Goal: Task Accomplishment & Management: Use online tool/utility

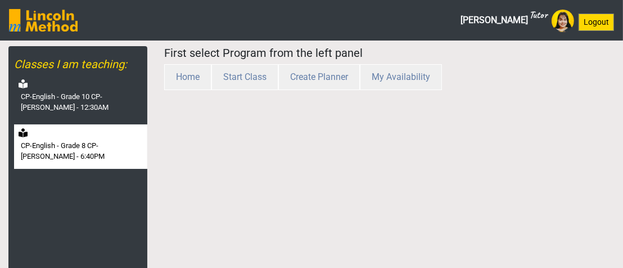
click at [99, 148] on label "CP-English - Grade 8 CP-[PERSON_NAME] - 6:40PM" at bounding box center [83, 151] width 124 height 22
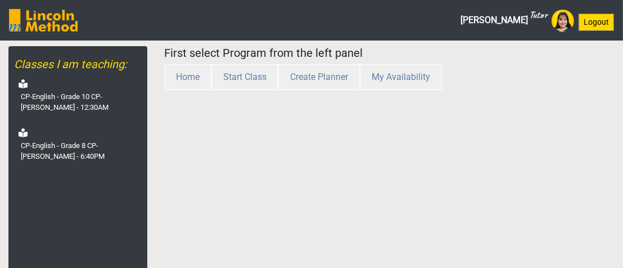
click at [71, 153] on label "CP-English - Grade 8 CP-[PERSON_NAME] - 6:40PM" at bounding box center [83, 151] width 124 height 22
select select "month"
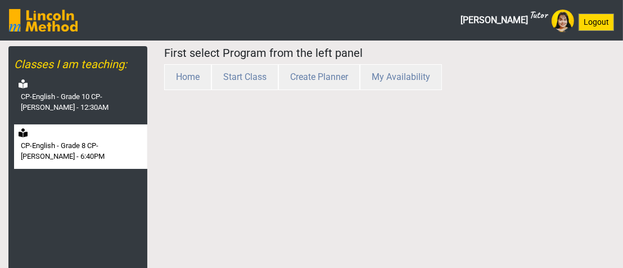
click at [62, 151] on label "CP-English - Grade 8 CP-[PERSON_NAME] - 6:40PM" at bounding box center [83, 151] width 124 height 22
select select "month"
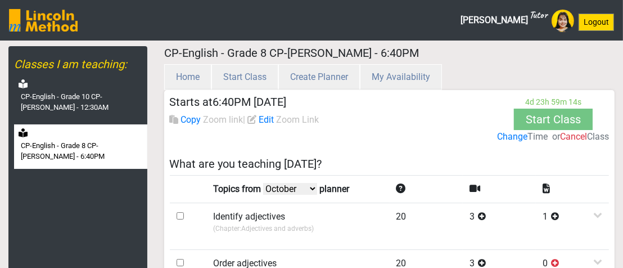
click at [512, 130] on label "Change" at bounding box center [512, 136] width 30 height 13
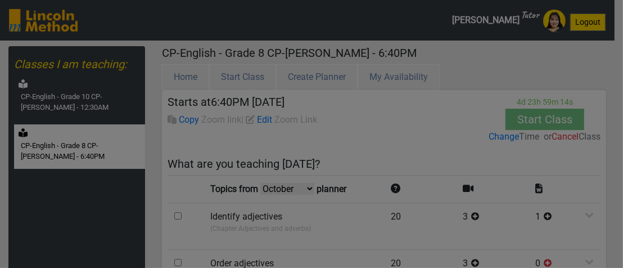
scroll to position [8, 0]
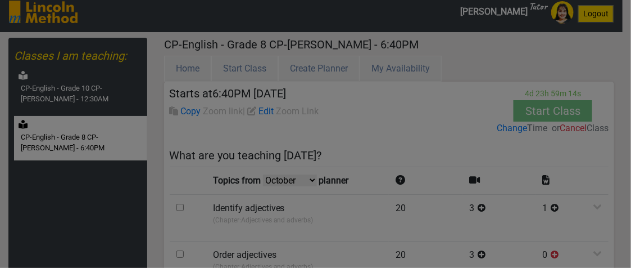
click at [512, 128] on div at bounding box center [315, 134] width 631 height 268
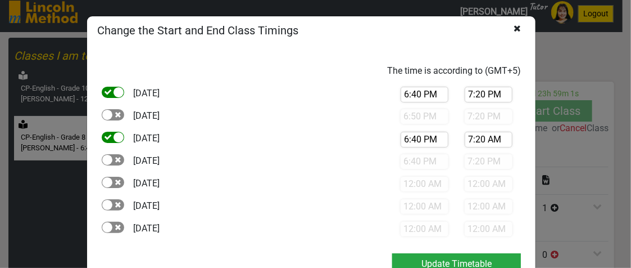
click at [514, 27] on icon at bounding box center [517, 39] width 7 height 31
click at [514, 28] on icon at bounding box center [517, 39] width 7 height 31
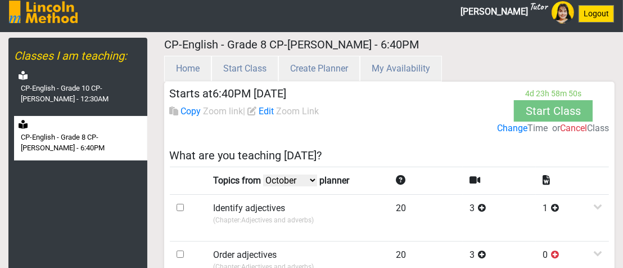
click at [437, 113] on div "Starts at 6:40PM Oct 13, 2025 Copy Zoom link | Edit Zoom Link 4 d 23 h 58 m 50 …" at bounding box center [389, 113] width 439 height 53
click at [437, 113] on div "Starts at 6:40PM Oct 13, 2025 Copy Zoom link | Edit Zoom Link 4 d 23 h 58 m 49 …" at bounding box center [389, 113] width 439 height 53
